Goal: Information Seeking & Learning: Find specific fact

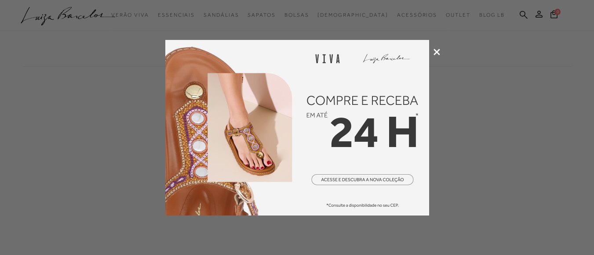
click at [437, 53] on icon at bounding box center [437, 52] width 7 height 7
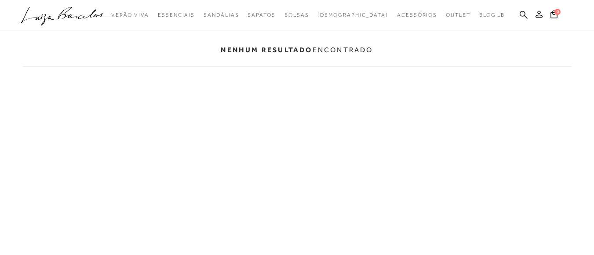
click at [522, 13] on icon at bounding box center [524, 15] width 8 height 8
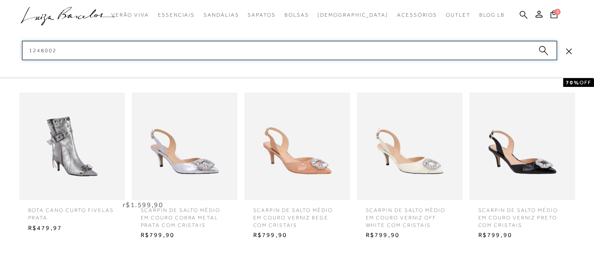
type input "12480024"
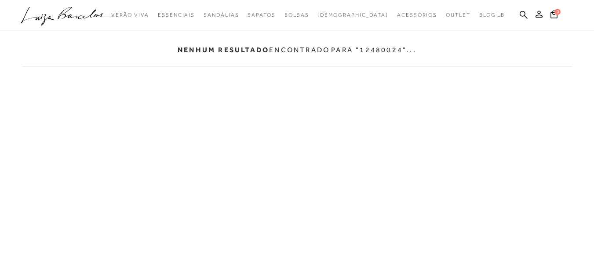
click at [522, 13] on icon at bounding box center [524, 15] width 8 height 8
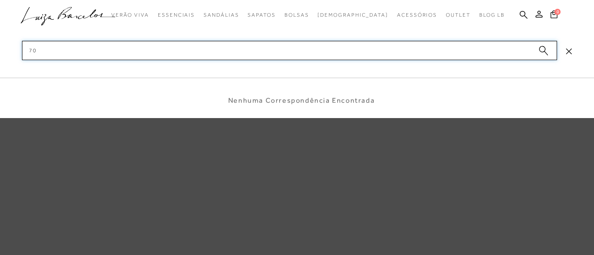
type input "7"
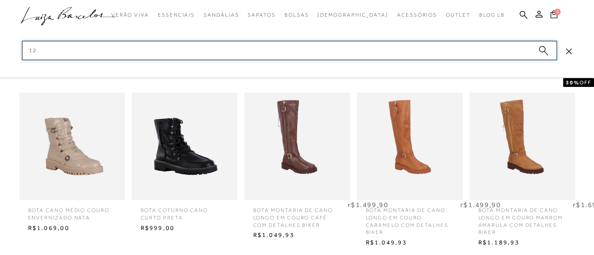
type input "1"
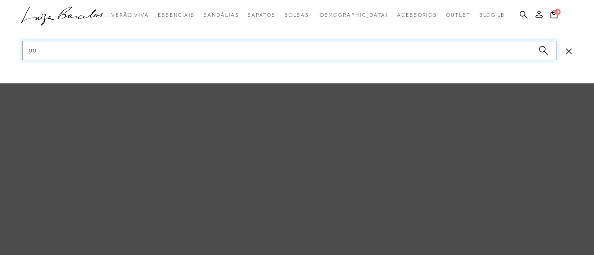
type input "0"
type input "5"
type input "6"
type input "1"
type input "9"
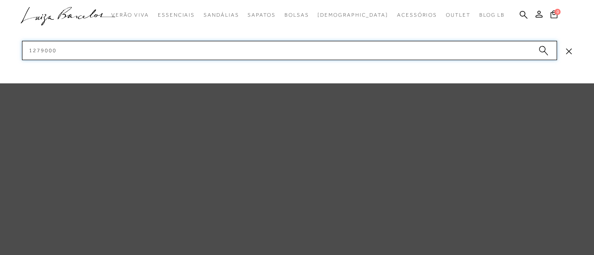
type input "12790001"
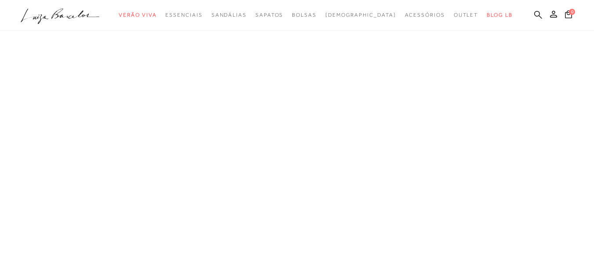
click at [534, 16] on icon at bounding box center [538, 15] width 8 height 8
